Goal: Transaction & Acquisition: Purchase product/service

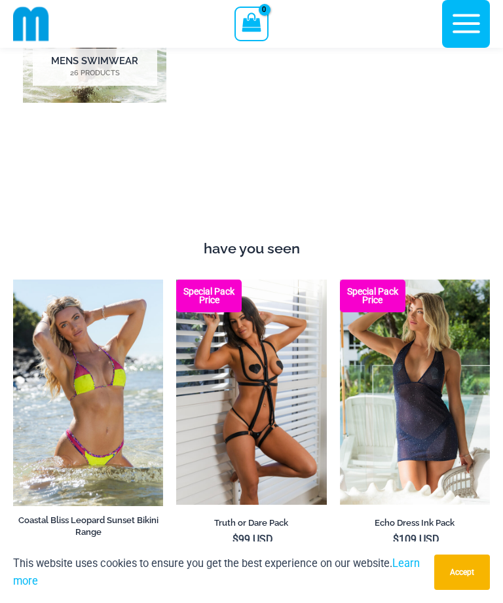
scroll to position [1027, 0]
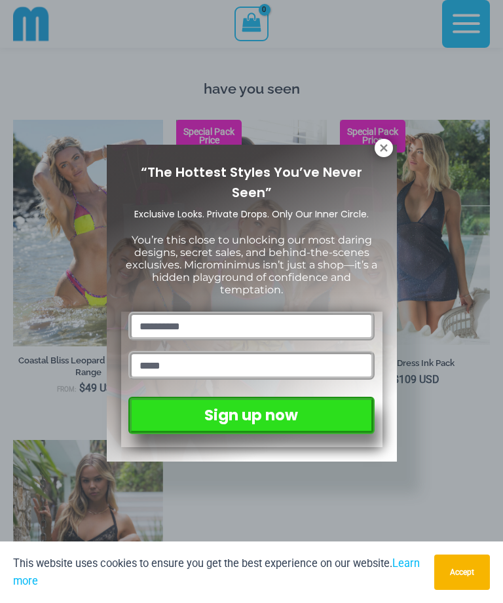
click at [375, 145] on button at bounding box center [384, 148] width 18 height 18
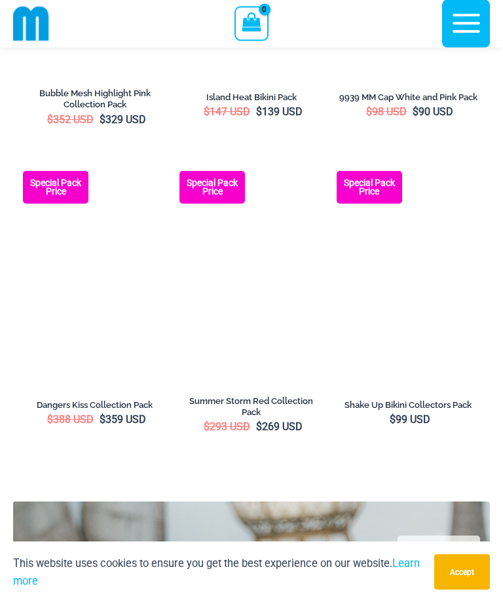
scroll to position [2420, 0]
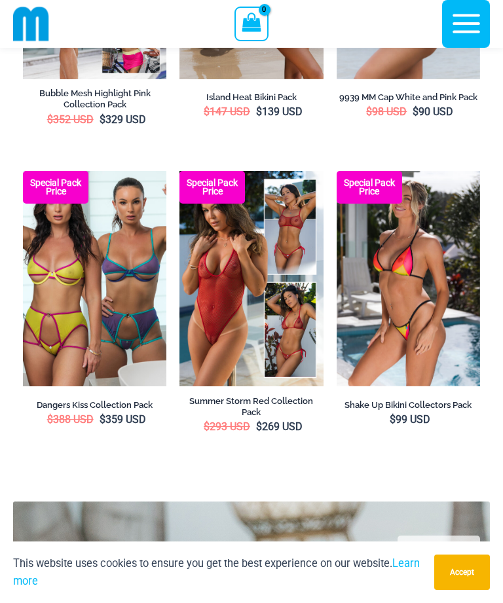
click at [179, 171] on img at bounding box center [179, 171] width 0 height 0
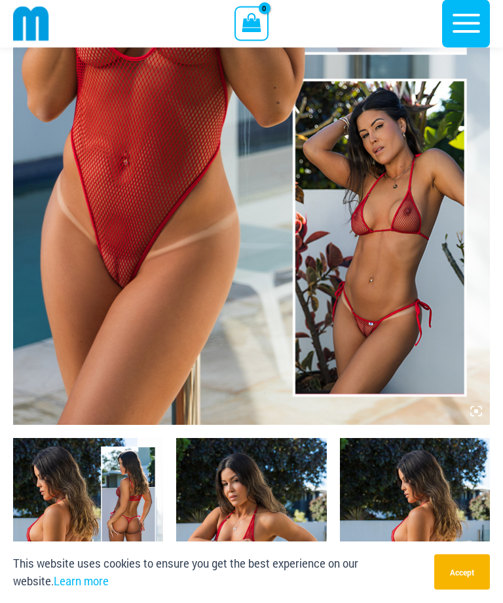
scroll to position [373, 0]
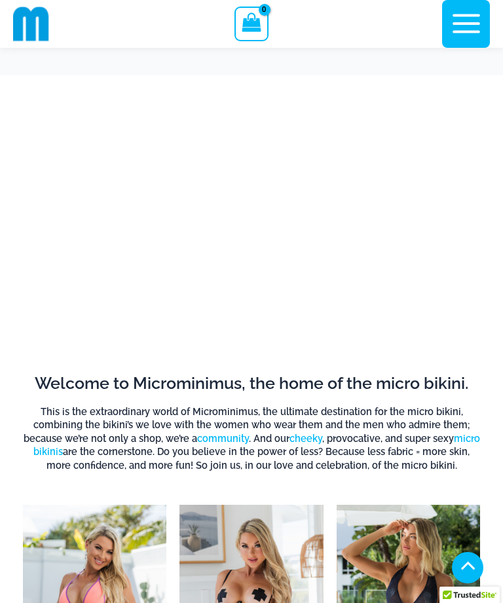
scroll to position [2490, 0]
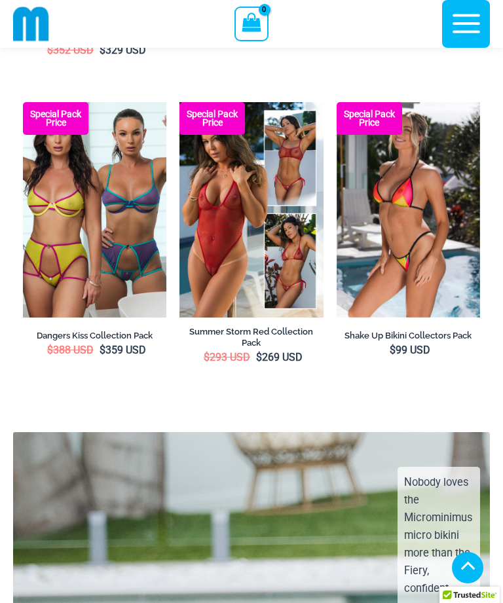
click at [337, 102] on img at bounding box center [337, 102] width 0 height 0
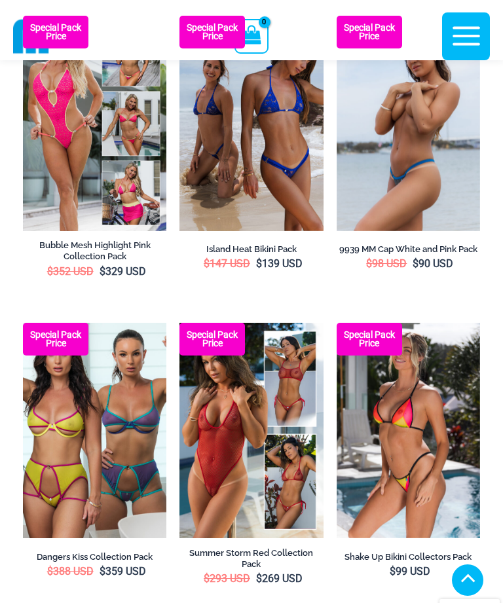
scroll to position [2267, 0]
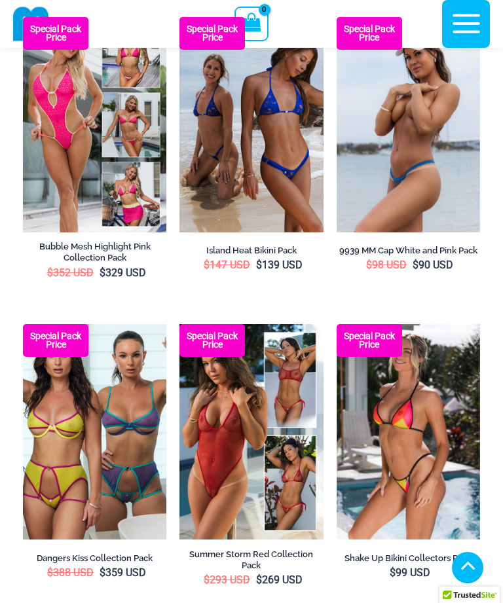
click at [337, 324] on img at bounding box center [337, 324] width 0 height 0
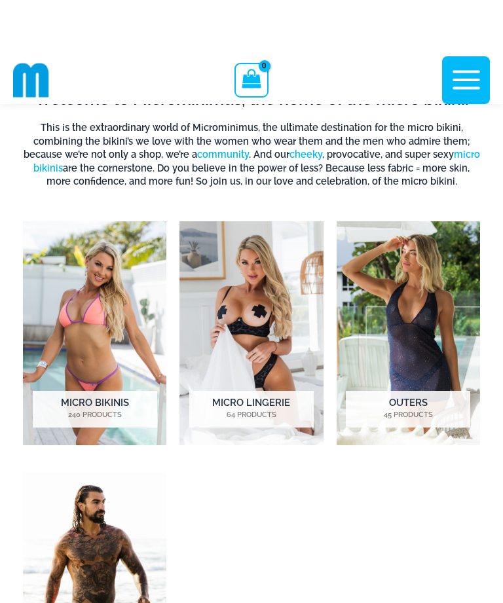
scroll to position [275, 0]
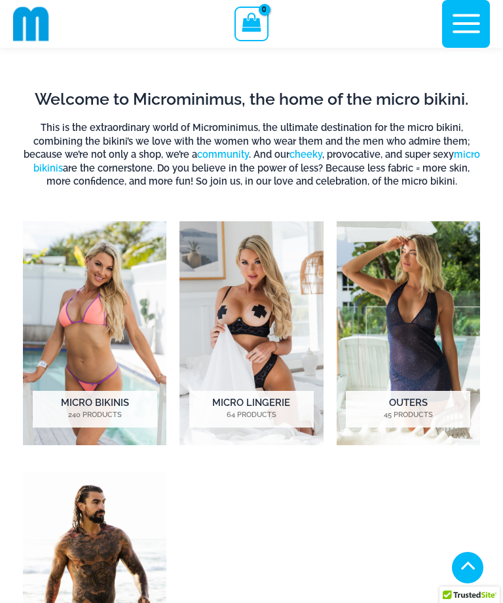
click at [75, 291] on img "Visit product category Micro Bikinis" at bounding box center [94, 333] width 143 height 224
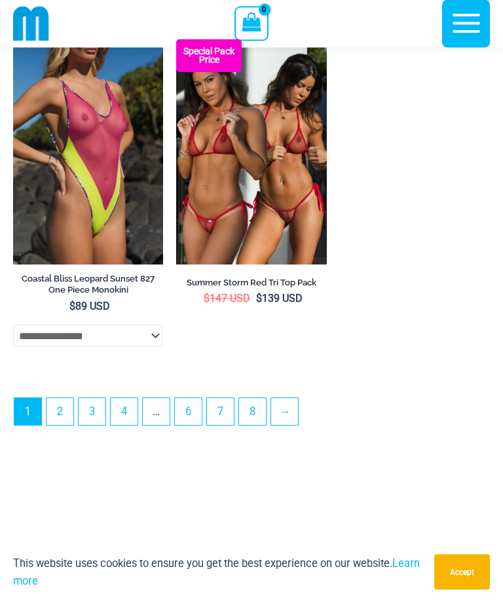
scroll to position [3908, 0]
click at [152, 347] on select "**********" at bounding box center [88, 336] width 150 height 22
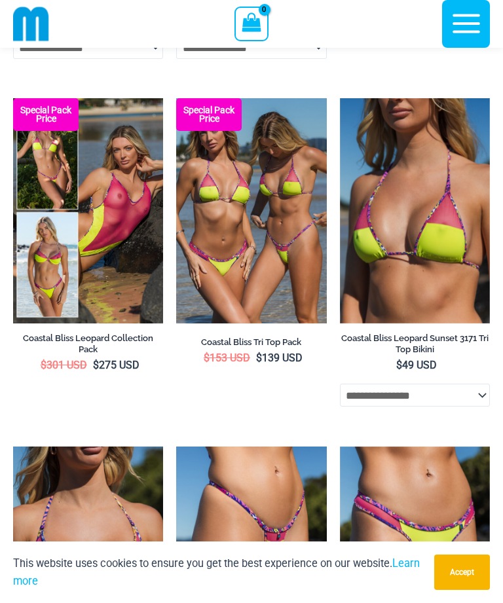
scroll to position [3154, 0]
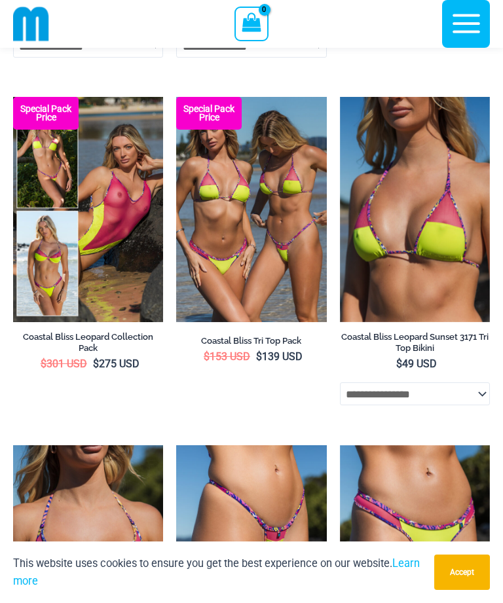
click at [459, 405] on select "**********" at bounding box center [415, 394] width 150 height 22
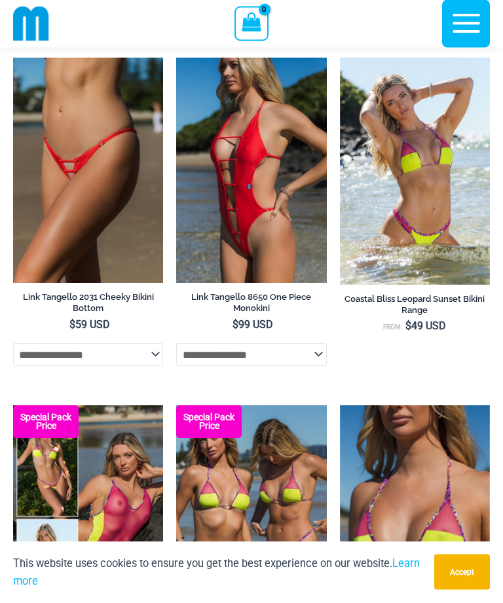
scroll to position [2845, 0]
click at [322, 362] on select "**********" at bounding box center [251, 354] width 150 height 22
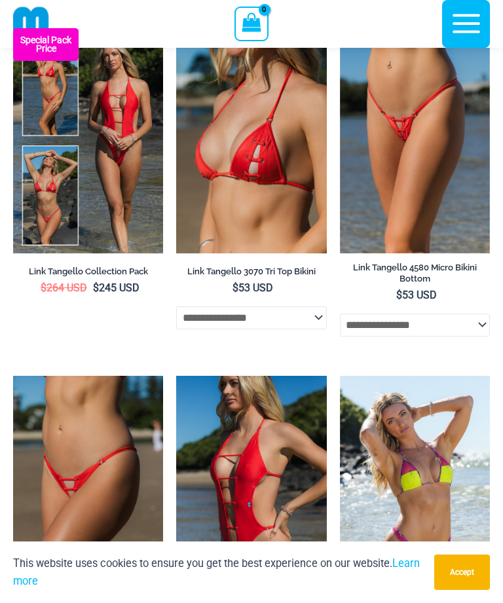
scroll to position [2526, 0]
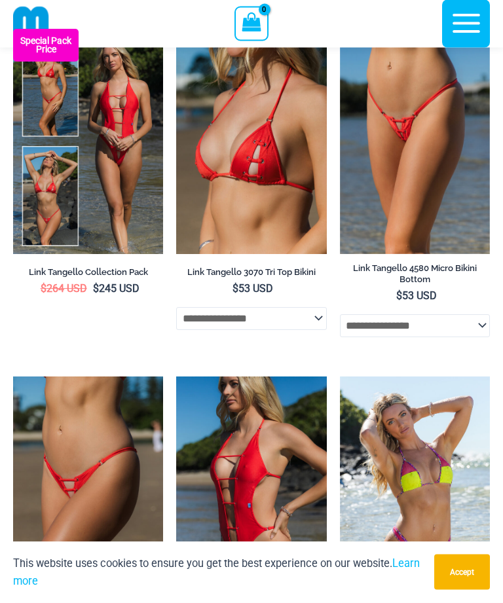
click at [276, 324] on select "**********" at bounding box center [251, 319] width 150 height 22
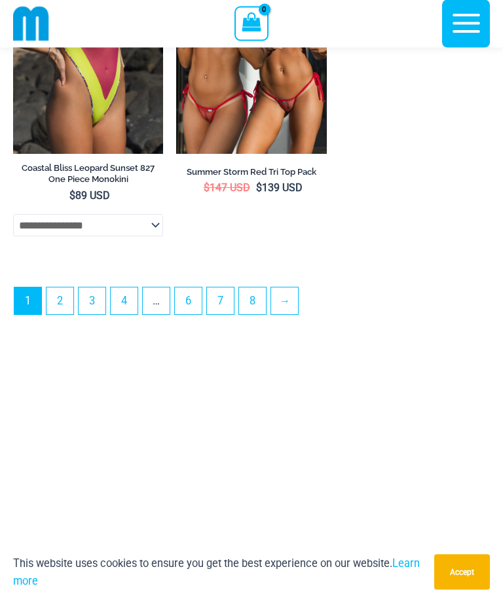
scroll to position [4018, 0]
click at [71, 314] on link "2" at bounding box center [60, 301] width 27 height 27
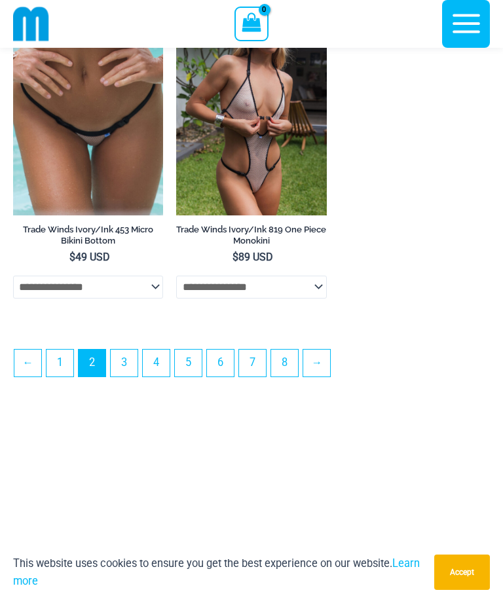
scroll to position [3580, 0]
click at [136, 376] on link "3" at bounding box center [124, 362] width 27 height 27
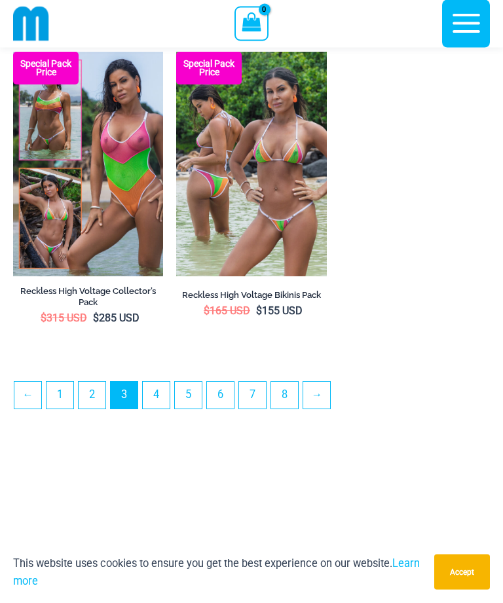
scroll to position [3550, 0]
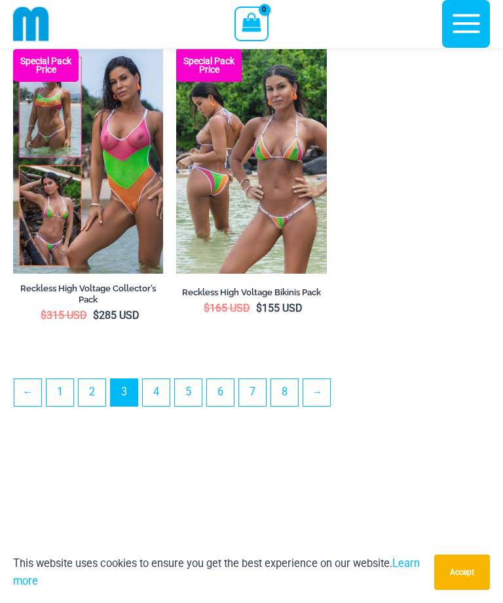
click at [161, 406] on link "4" at bounding box center [156, 392] width 27 height 27
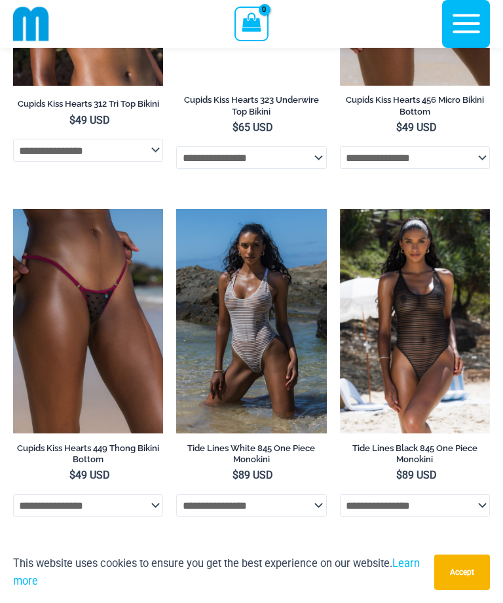
scroll to position [2717, 0]
